Goal: Information Seeking & Learning: Learn about a topic

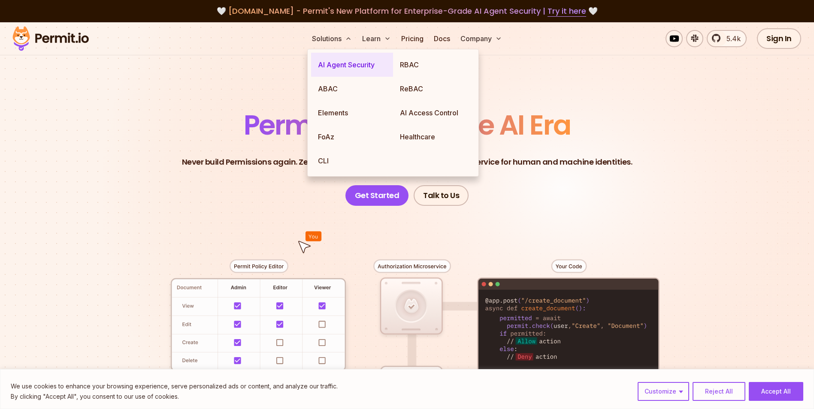
click at [346, 65] on link "AI Agent Security" at bounding box center [352, 65] width 82 height 24
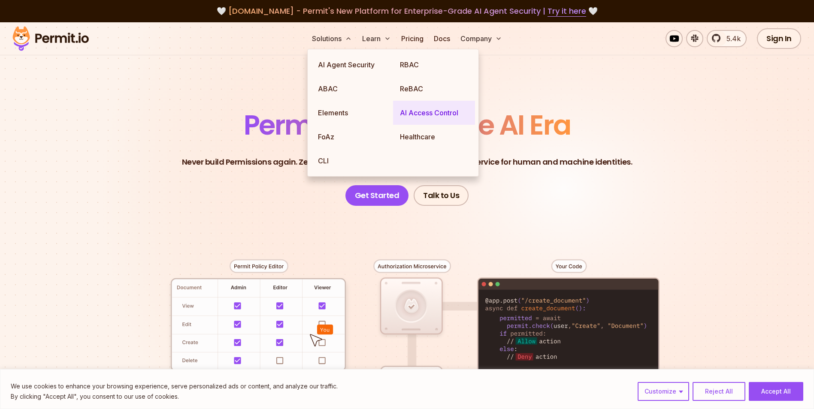
click at [428, 109] on link "AI Access Control" at bounding box center [434, 113] width 82 height 24
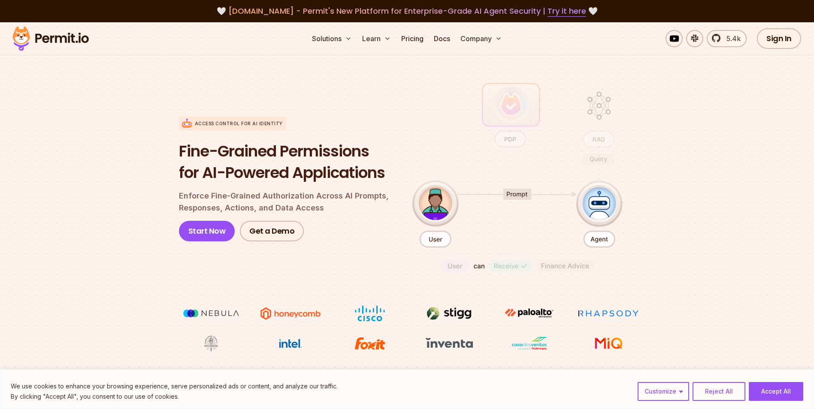
drag, startPoint x: 156, startPoint y: 160, endPoint x: 136, endPoint y: 156, distance: 21.1
click at [136, 156] on section "Access control for AI Identity Fine-Grained Permissions for AI-Powered Applicat…" at bounding box center [407, 216] width 814 height 340
drag, startPoint x: 136, startPoint y: 156, endPoint x: 120, endPoint y: 152, distance: 16.3
click at [120, 152] on section "Access control for AI Identity Fine-Grained Permissions for AI-Powered Applicat…" at bounding box center [407, 216] width 814 height 340
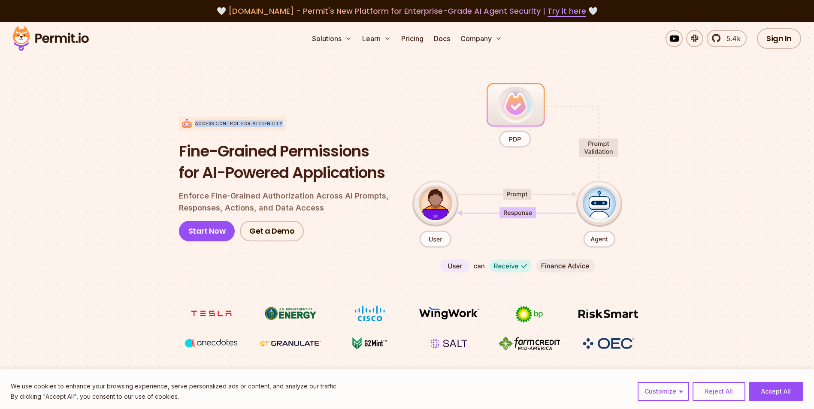
drag, startPoint x: 277, startPoint y: 122, endPoint x: 196, endPoint y: 123, distance: 81.1
click at [196, 123] on div "Access control for AI Identity" at bounding box center [232, 124] width 107 height 14
copy p "Access control for AI Identity"
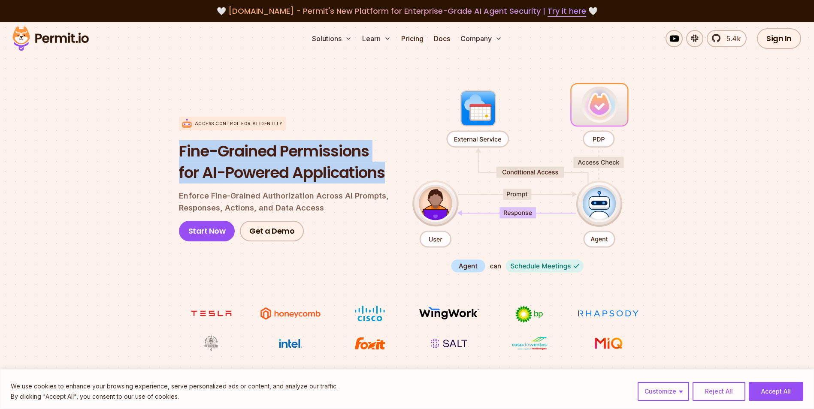
drag, startPoint x: 181, startPoint y: 151, endPoint x: 384, endPoint y: 167, distance: 204.4
click at [384, 167] on h1 "Fine-Grained Permissions for AI-Powered Applications" at bounding box center [289, 162] width 220 height 42
copy h1 "Fine-Grained Permissions for AI-Powered Applications"
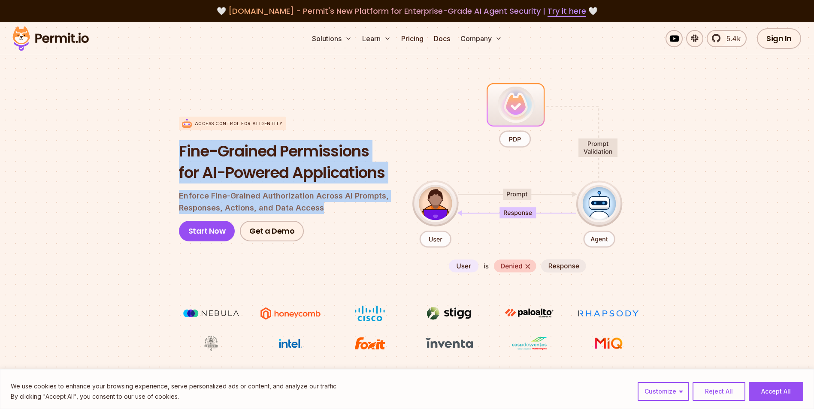
click at [320, 207] on p "Enforce Fine-Grained Authorization Across AI Prompts, Responses, Actions, and D…" at bounding box center [289, 202] width 220 height 24
copy div "Fine-Grained Permissions for AI-Powered Applications Enforce Fine-Grained Autho…"
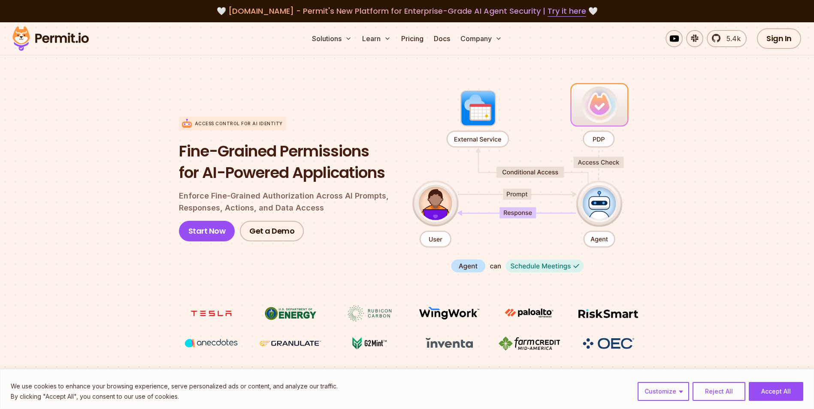
click at [764, 137] on section "Access control for AI Identity Fine-Grained Permissions for AI-Powered Applicat…" at bounding box center [407, 216] width 814 height 340
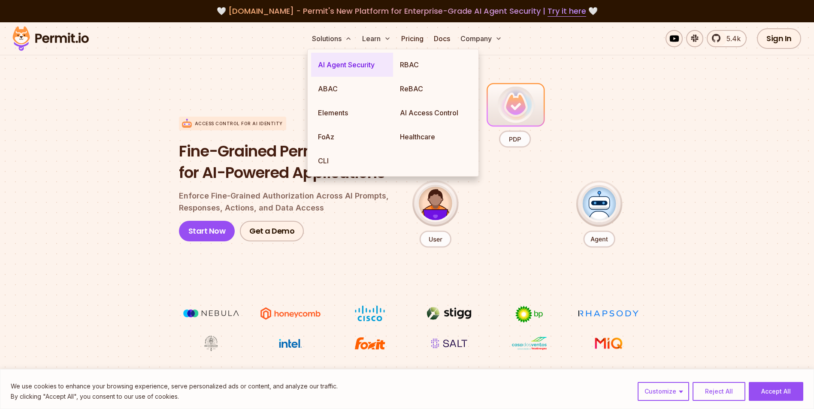
click at [343, 64] on link "AI Agent Security" at bounding box center [352, 65] width 82 height 24
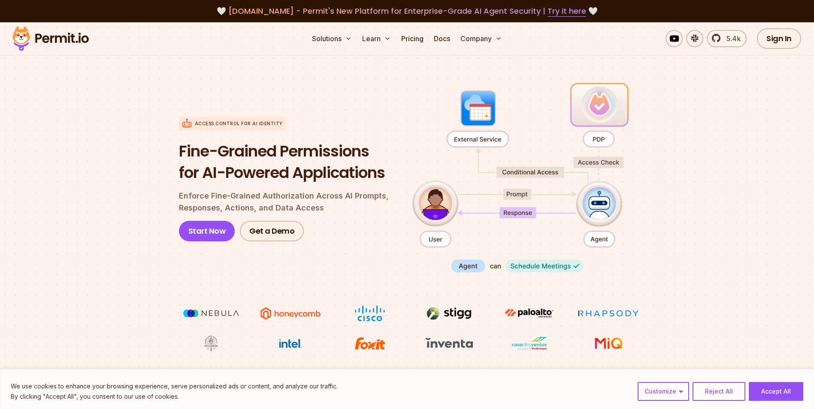
drag, startPoint x: 103, startPoint y: 42, endPoint x: 36, endPoint y: 37, distance: 66.7
click at [36, 37] on div "Solutions Learn Pricing Docs Company 5.4k Sign In Start Now" at bounding box center [407, 38] width 814 height 33
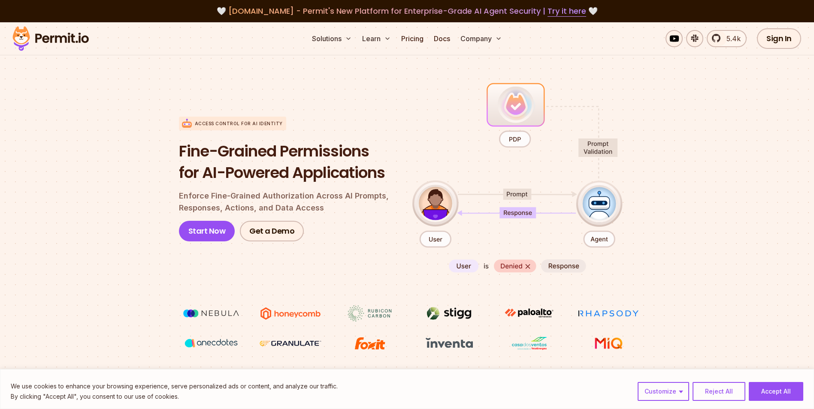
drag, startPoint x: 200, startPoint y: 106, endPoint x: 177, endPoint y: 106, distance: 23.2
click at [177, 106] on section "Access control for AI Identity Fine-Grained Permissions for AI-Powered Applicat…" at bounding box center [407, 216] width 814 height 340
drag, startPoint x: 177, startPoint y: 106, endPoint x: 162, endPoint y: 99, distance: 16.9
click at [163, 99] on section "Access control for AI Identity Fine-Grained Permissions for AI-Powered Applicat…" at bounding box center [407, 216] width 814 height 340
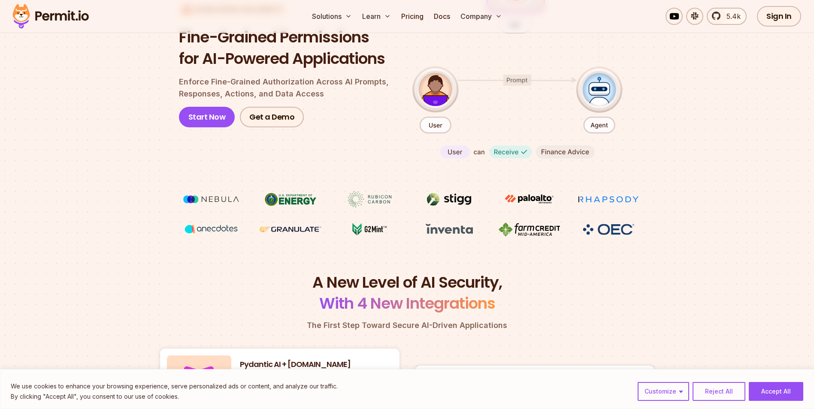
scroll to position [100, 0]
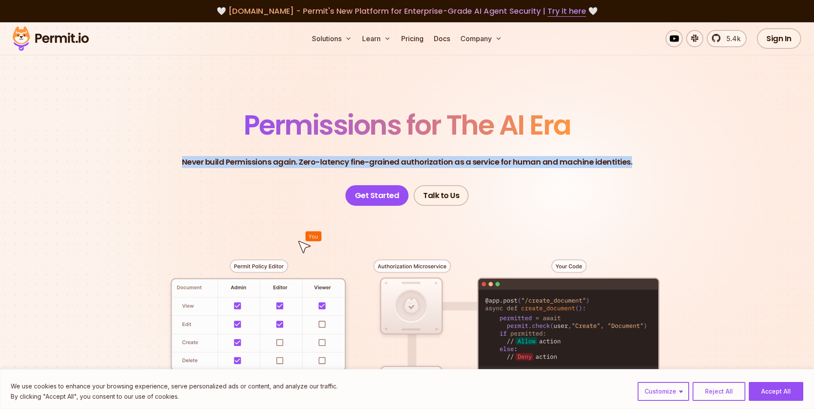
drag, startPoint x: 187, startPoint y: 163, endPoint x: 644, endPoint y: 165, distance: 456.8
click at [644, 165] on header "Permissions for The AI Era Never build Permissions again. Zero-latency fine-gra…" at bounding box center [407, 159] width 601 height 94
copy p "Never build Permissions again. Zero-latency fine-grained authorization as a ser…"
click at [474, 158] on p "Never build Permissions again. Zero-latency fine-grained authorization as a ser…" at bounding box center [407, 162] width 450 height 12
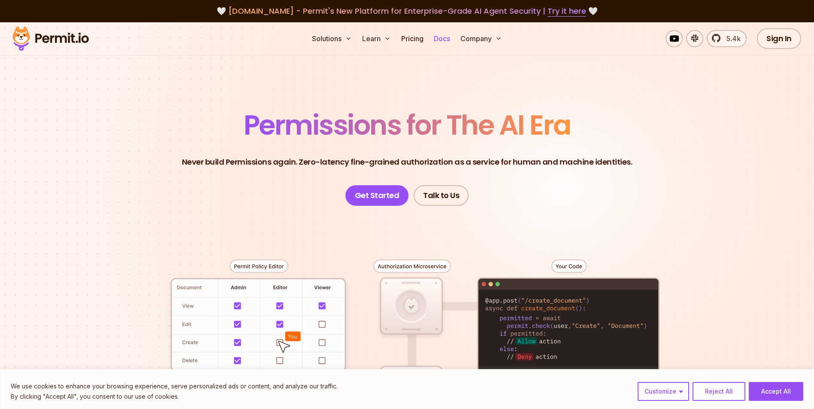
click at [437, 42] on link "Docs" at bounding box center [441, 38] width 23 height 17
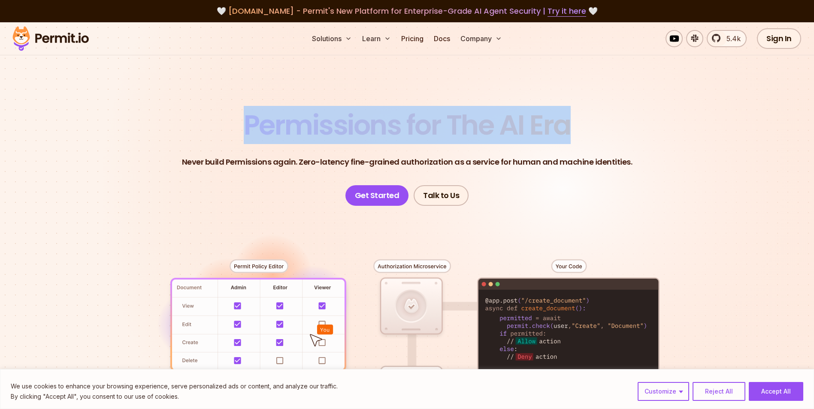
drag, startPoint x: 247, startPoint y: 126, endPoint x: 564, endPoint y: 118, distance: 317.1
click at [564, 118] on span "Permissions for The AI Era" at bounding box center [407, 125] width 327 height 38
copy span "Permissions for The AI Era"
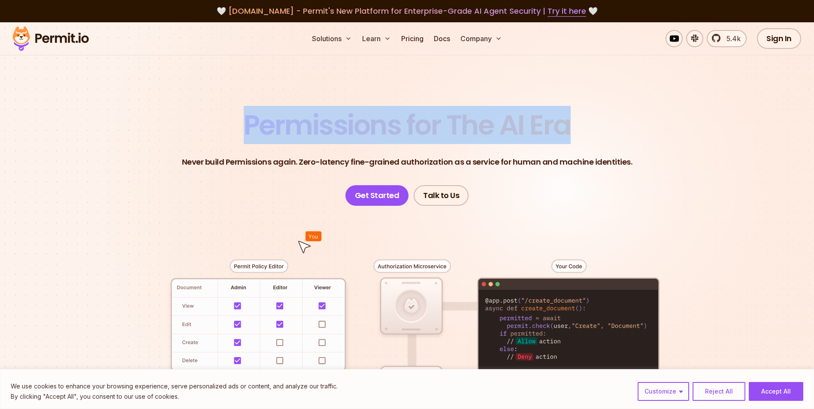
click at [548, 116] on span "Permissions for The AI Era" at bounding box center [407, 125] width 327 height 38
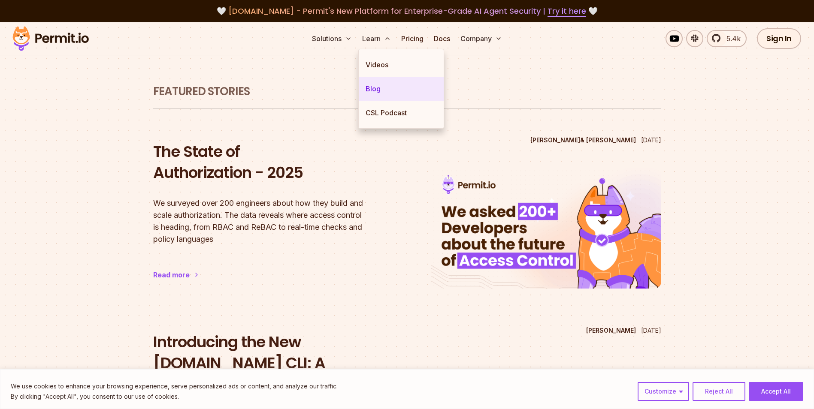
click at [371, 89] on link "Blog" at bounding box center [401, 89] width 85 height 24
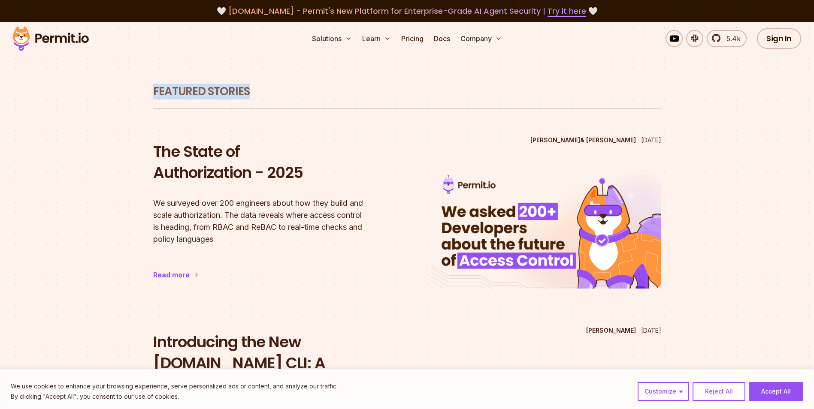
drag, startPoint x: 150, startPoint y: 89, endPoint x: 254, endPoint y: 91, distance: 103.4
click at [254, 91] on section "Featured Stories Daniel Bass & Gabriel L. Manor Apr 14 2025 The State of Author…" at bounding box center [407, 285] width 549 height 526
copy h1 "Featured Stories"
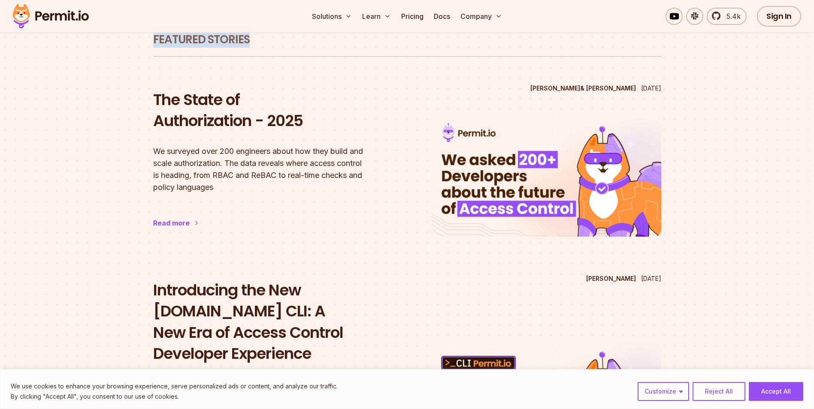
scroll to position [18, 0]
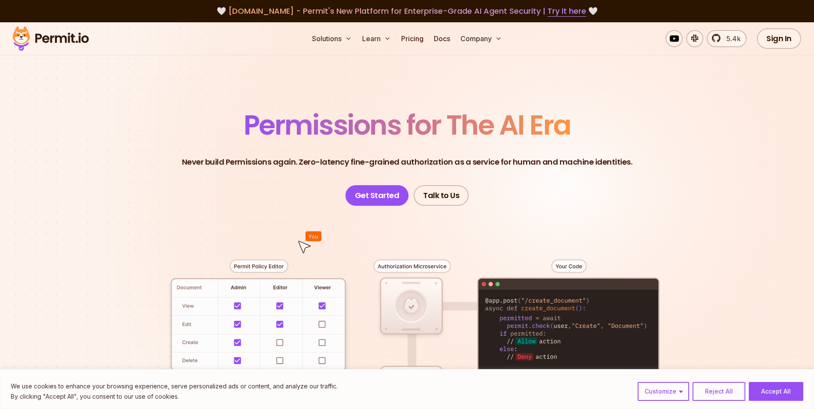
drag, startPoint x: 517, startPoint y: 143, endPoint x: 466, endPoint y: 132, distance: 52.2
click at [466, 132] on span "Permissions for The AI Era" at bounding box center [407, 125] width 327 height 38
drag, startPoint x: 464, startPoint y: 132, endPoint x: 416, endPoint y: 128, distance: 48.6
click at [416, 128] on span "Permissions for The AI Era" at bounding box center [407, 125] width 327 height 38
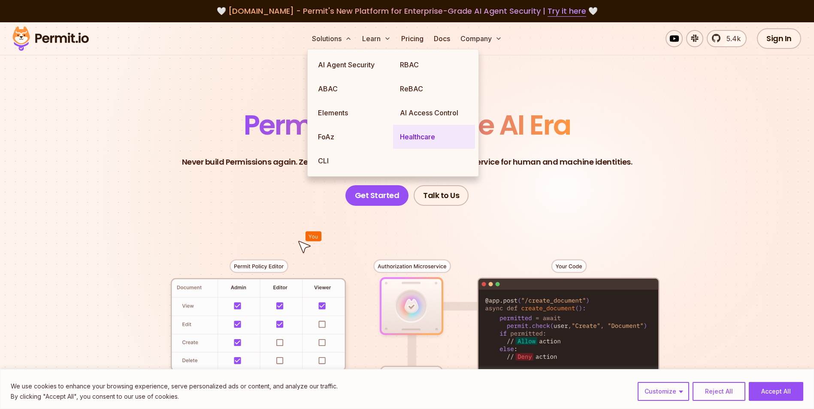
click at [420, 133] on link "Healthcare" at bounding box center [434, 137] width 82 height 24
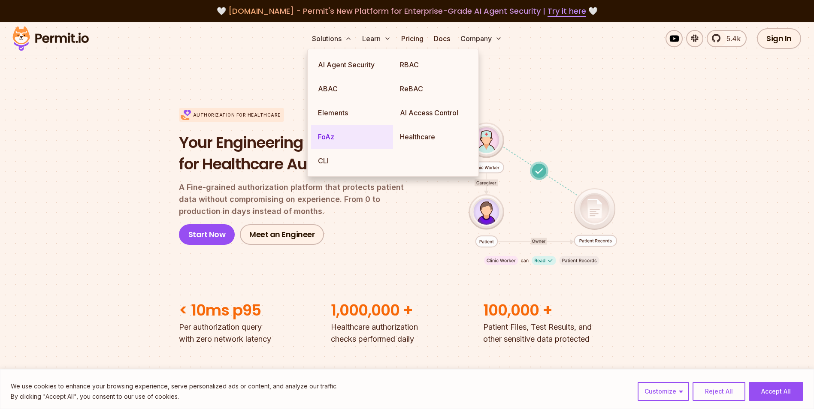
click at [328, 142] on link "FoAz" at bounding box center [352, 137] width 82 height 24
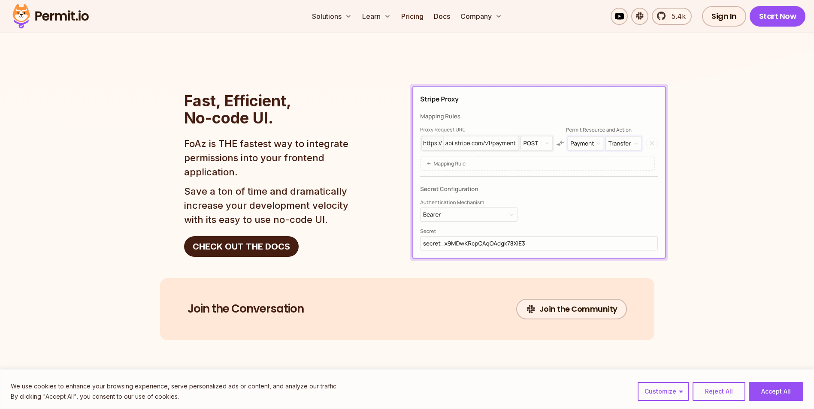
scroll to position [1367, 0]
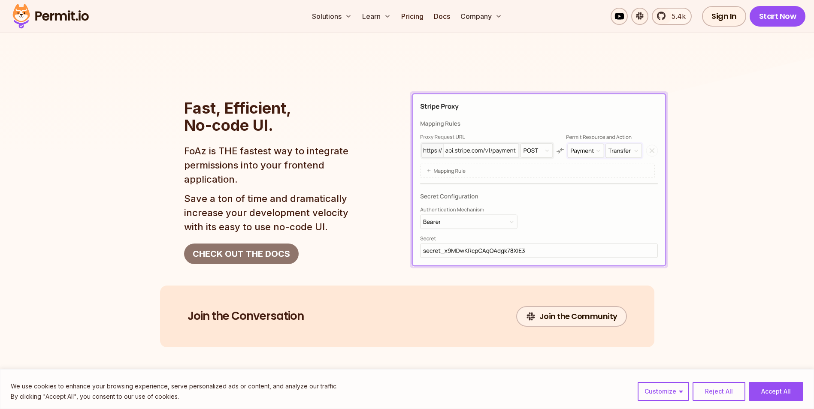
click at [263, 249] on link "CHECK OUT THE DOCS" at bounding box center [241, 254] width 115 height 21
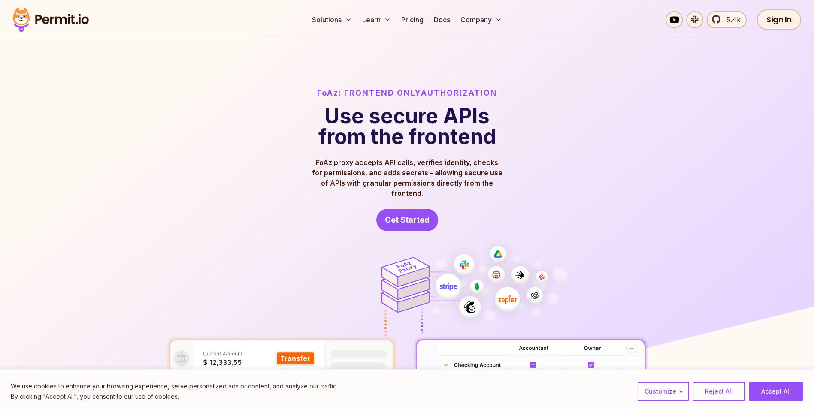
scroll to position [0, 0]
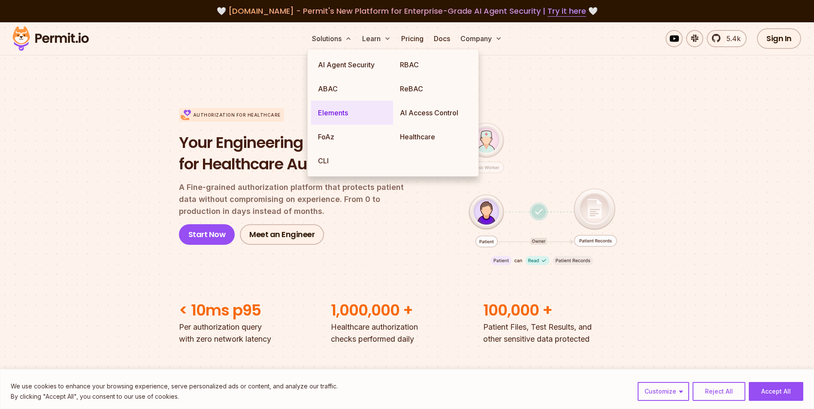
click at [339, 107] on link "Elements" at bounding box center [352, 113] width 82 height 24
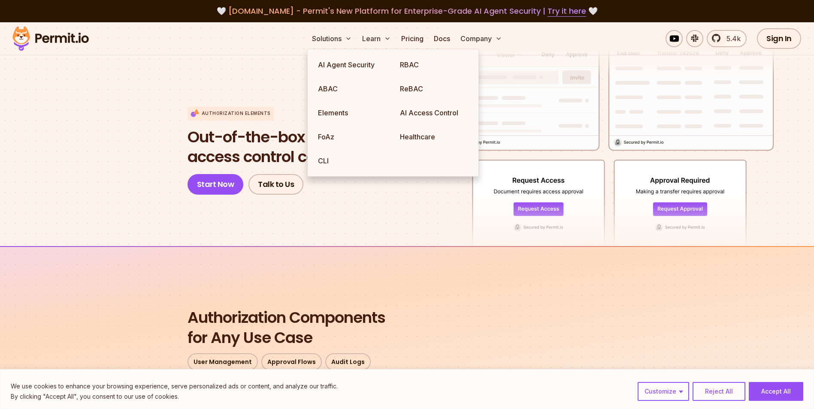
click at [138, 163] on section "Authorization Elements Out-of-the-box embeddable access control components Star…" at bounding box center [407, 135] width 814 height 224
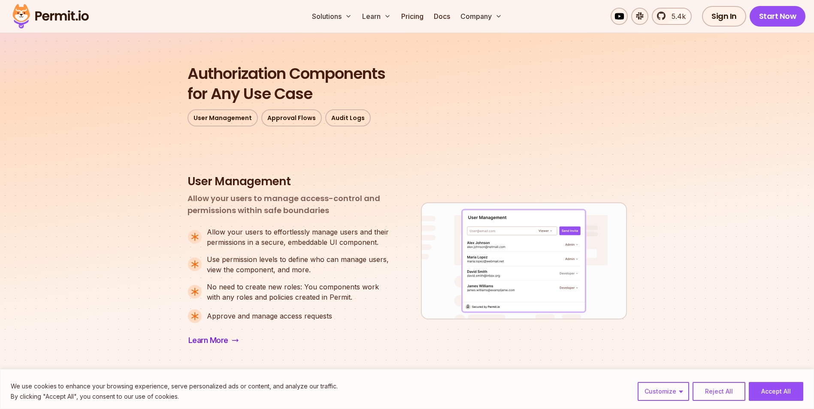
scroll to position [261, 0]
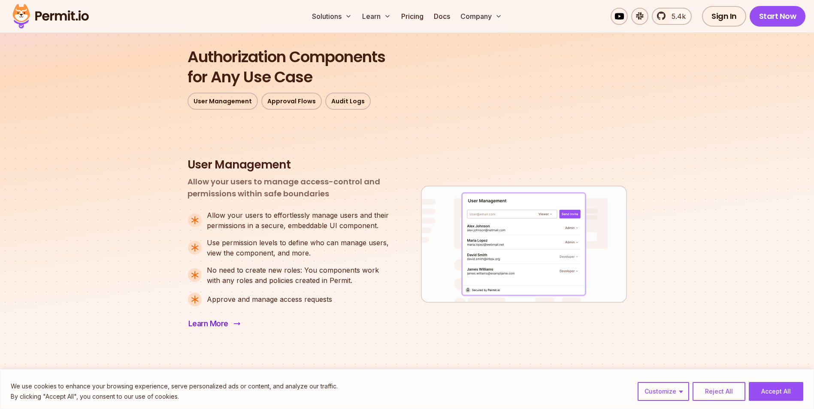
click at [215, 320] on span "Learn More" at bounding box center [208, 324] width 40 height 12
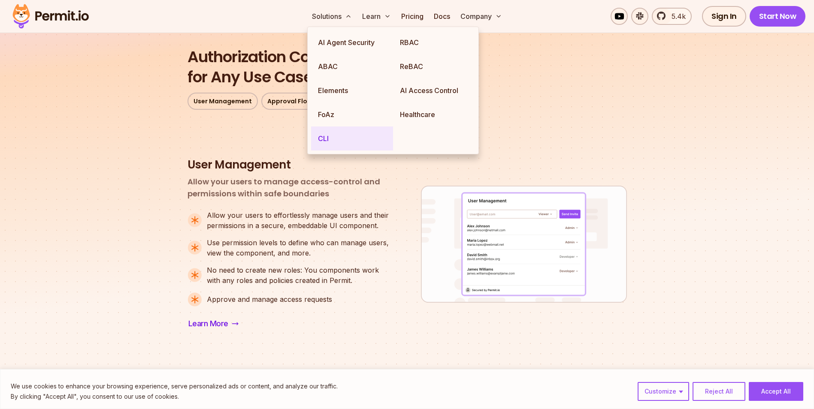
click at [320, 137] on link "CLI" at bounding box center [352, 139] width 82 height 24
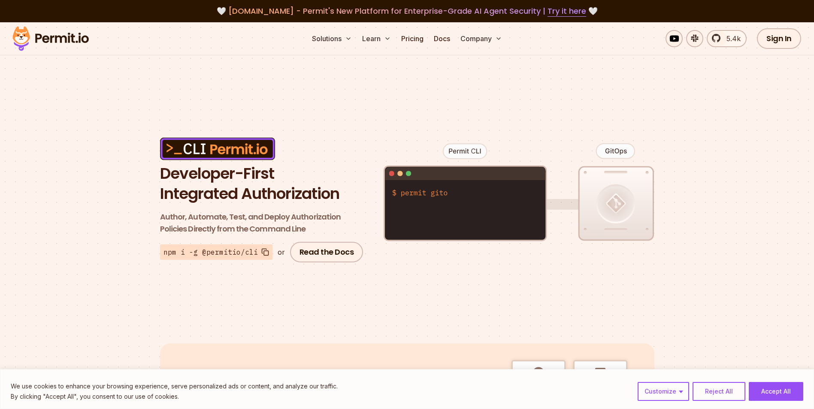
drag, startPoint x: 468, startPoint y: 79, endPoint x: 450, endPoint y: 79, distance: 18.0
click at [450, 79] on div "Developer-First Integrated Authorization Author, Automate, Test, and Deploy Aut…" at bounding box center [407, 297] width 814 height 481
drag, startPoint x: 450, startPoint y: 79, endPoint x: 436, endPoint y: 76, distance: 14.1
click at [436, 76] on div "Developer-First Integrated Authorization Author, Automate, Test, and Deploy Aut…" at bounding box center [407, 297] width 814 height 481
